Goal: Check status

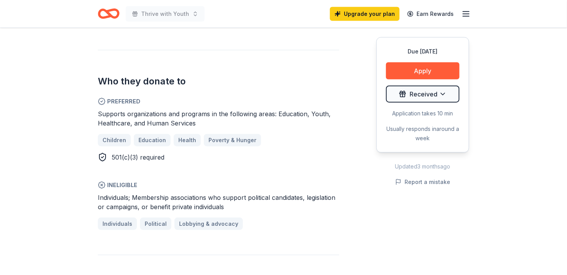
scroll to position [455, 0]
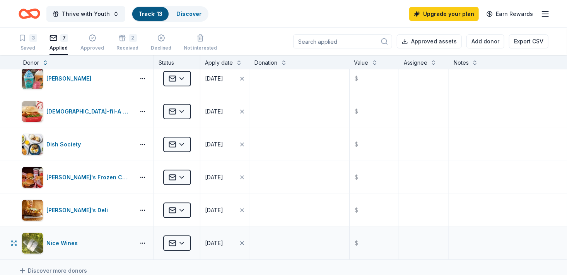
scroll to position [39, 0]
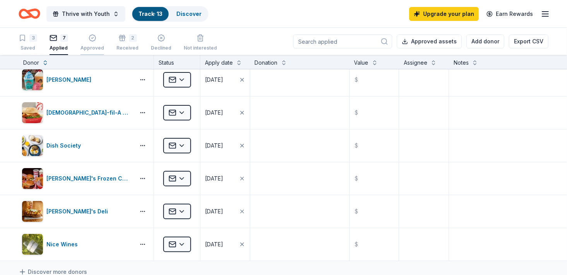
click at [98, 38] on div "button" at bounding box center [92, 38] width 24 height 8
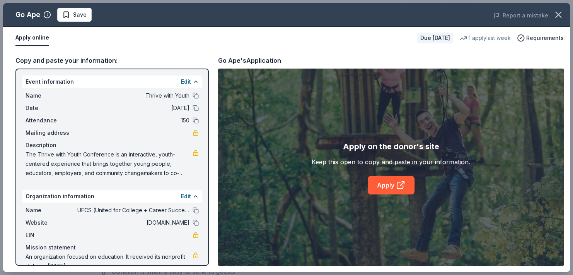
scroll to position [14, 0]
